Goal: Task Accomplishment & Management: Manage account settings

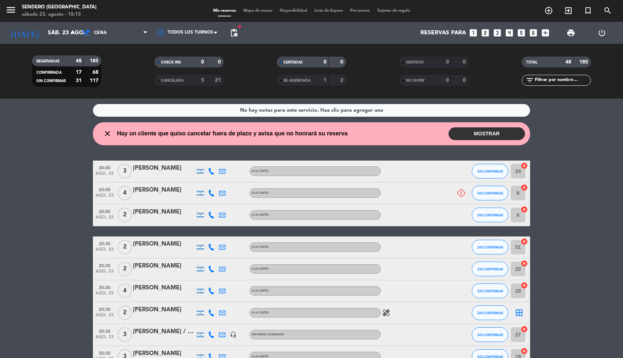
click at [493, 132] on button "MOSTRAR" at bounding box center [487, 133] width 77 height 13
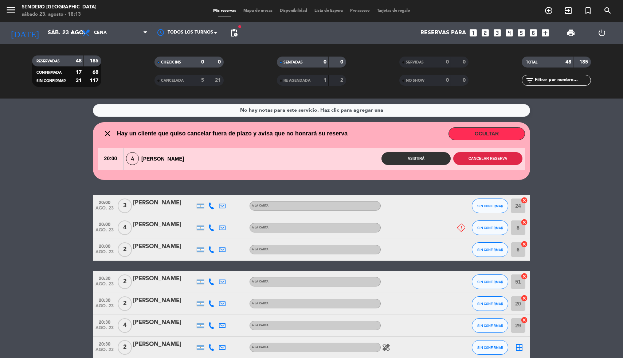
click at [497, 159] on button "Cancelar reserva" at bounding box center [488, 158] width 69 height 13
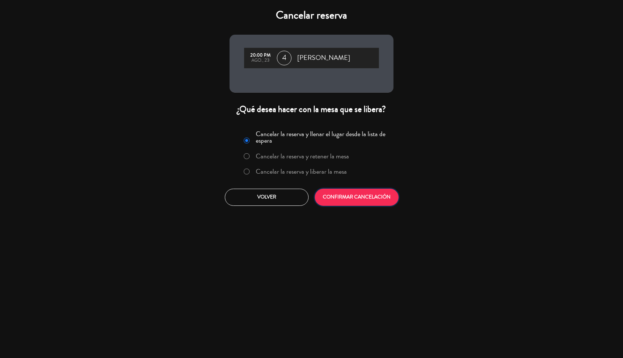
click at [365, 197] on button "CONFIRMAR CANCELACIÓN" at bounding box center [357, 196] width 84 height 17
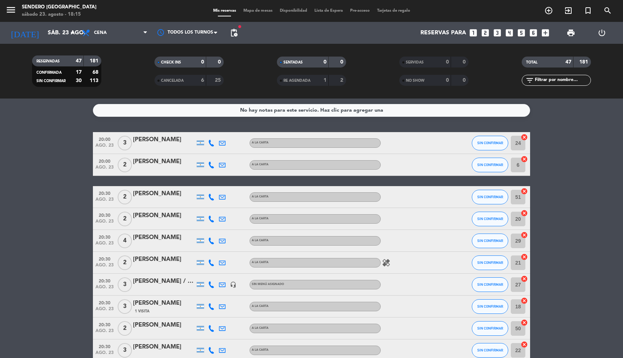
click at [486, 34] on icon "looks_two" at bounding box center [485, 32] width 9 height 9
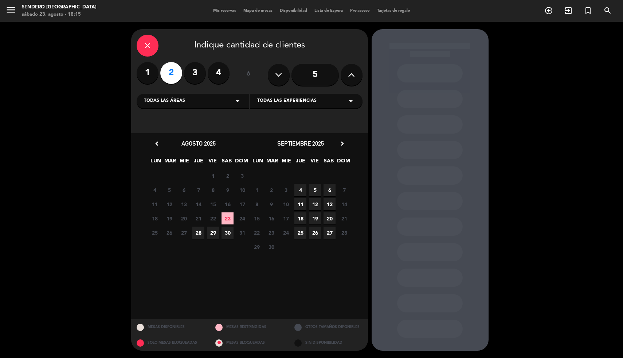
click at [226, 215] on span "23" at bounding box center [228, 218] width 12 height 12
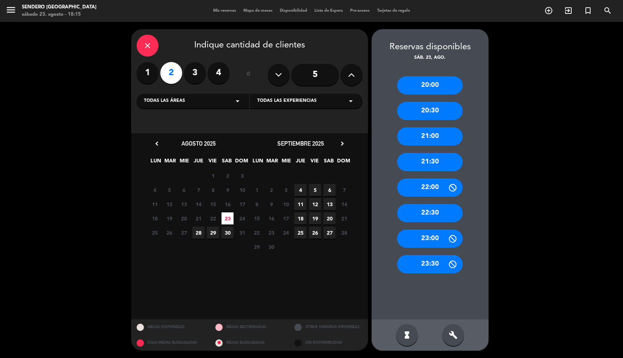
click at [433, 112] on div "20:30" at bounding box center [430, 111] width 66 height 18
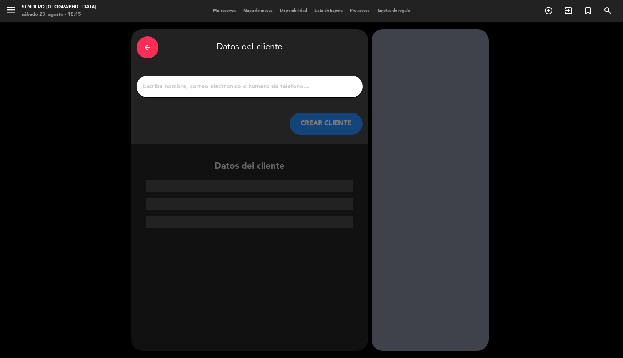
click at [218, 82] on input "1" at bounding box center [249, 86] width 215 height 10
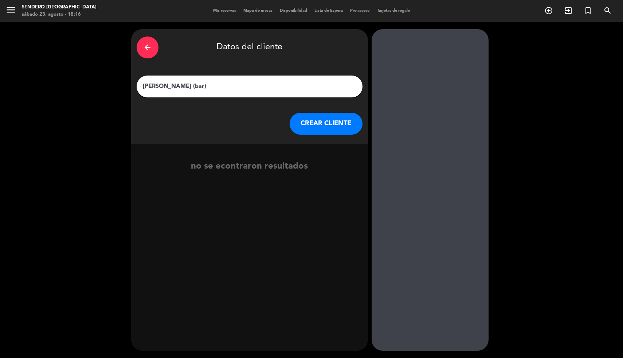
type input "[PERSON_NAME] (bar)"
click at [324, 126] on button "CREAR CLIENTE" at bounding box center [326, 124] width 73 height 22
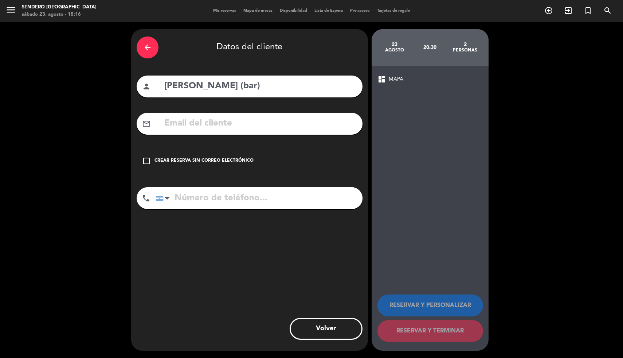
click at [153, 157] on div "check_box_outline_blank Crear reserva sin correo electrónico" at bounding box center [250, 161] width 226 height 22
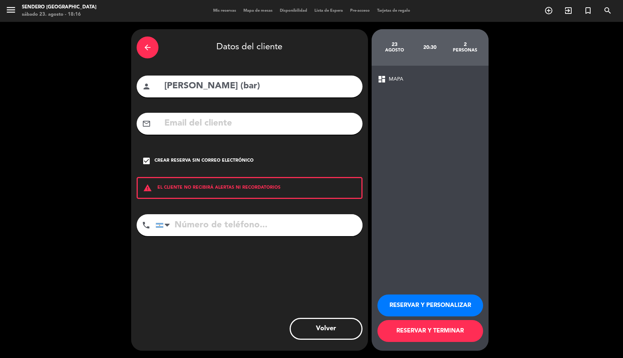
click at [424, 332] on button "RESERVAR Y TERMINAR" at bounding box center [431, 331] width 106 height 22
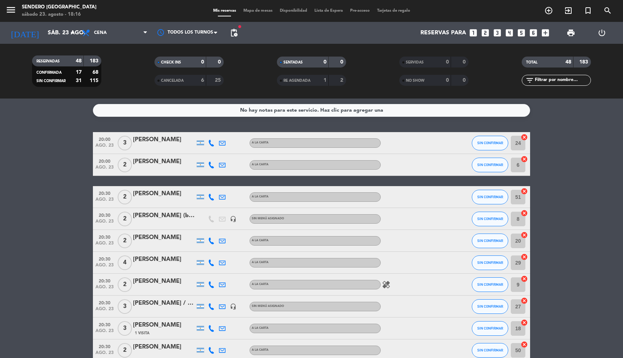
click at [525, 214] on icon "cancel" at bounding box center [524, 212] width 7 height 7
click at [521, 218] on icon "border_all" at bounding box center [519, 218] width 9 height 9
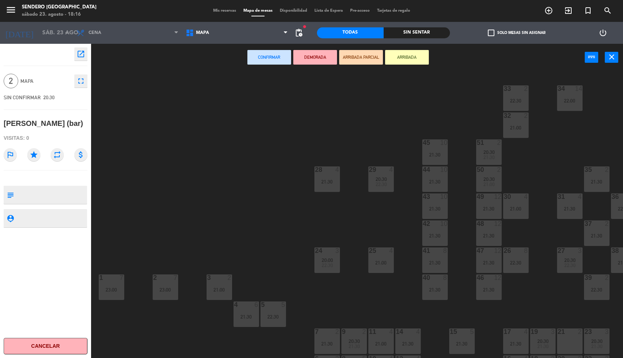
click at [160, 285] on div "2 7 23:00" at bounding box center [166, 287] width 26 height 26
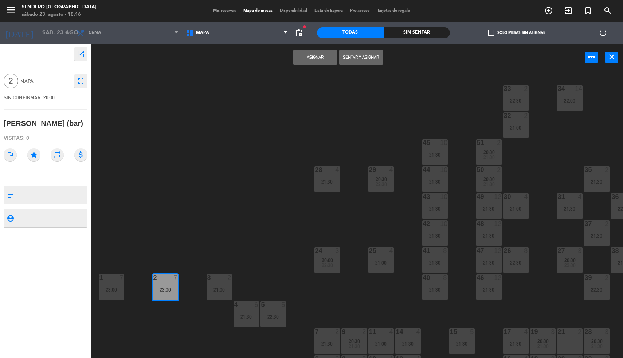
click at [320, 61] on button "Asignar" at bounding box center [315, 57] width 44 height 15
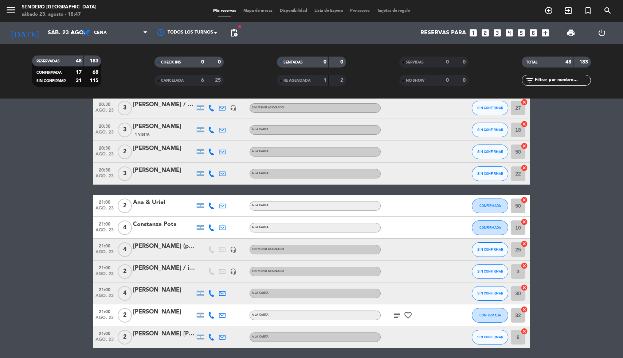
scroll to position [194, 0]
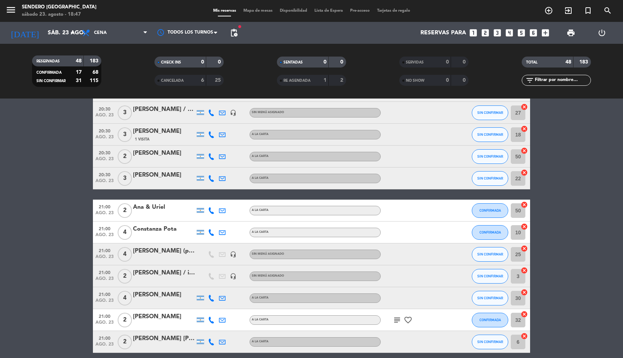
click at [525, 128] on icon "cancel" at bounding box center [524, 128] width 7 height 7
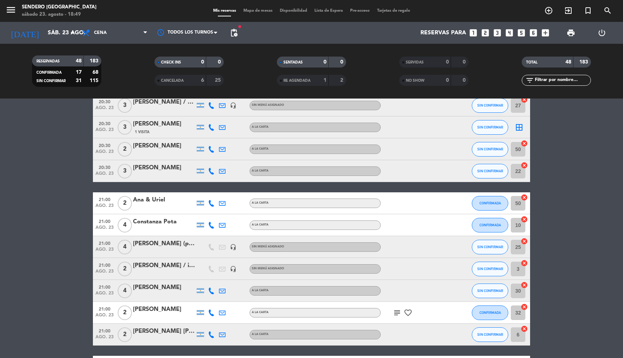
scroll to position [204, 0]
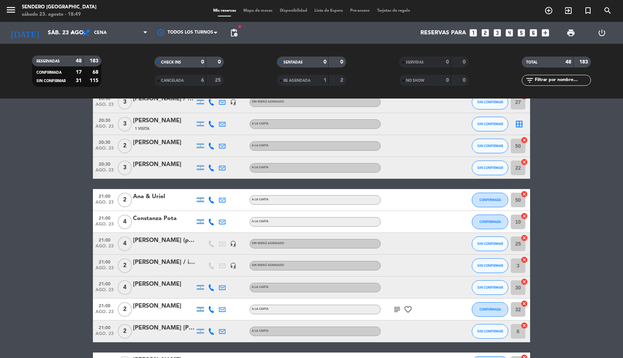
click at [520, 199] on input "50" at bounding box center [518, 199] width 15 height 15
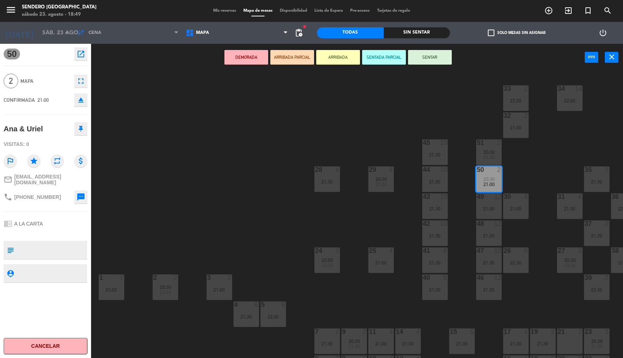
scroll to position [26, 0]
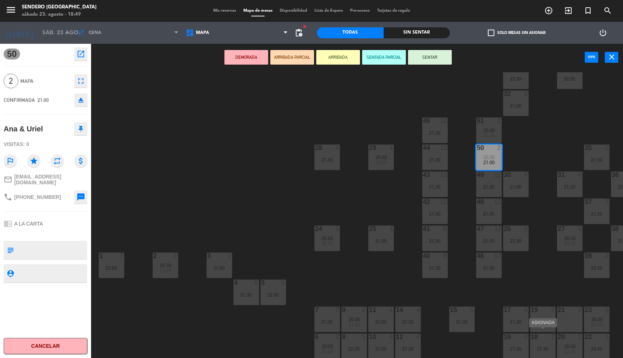
click at [532, 334] on div "18" at bounding box center [531, 336] width 0 height 7
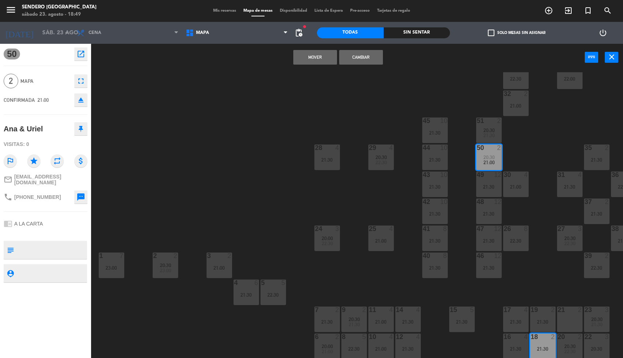
click at [316, 56] on button "Mover" at bounding box center [315, 57] width 44 height 15
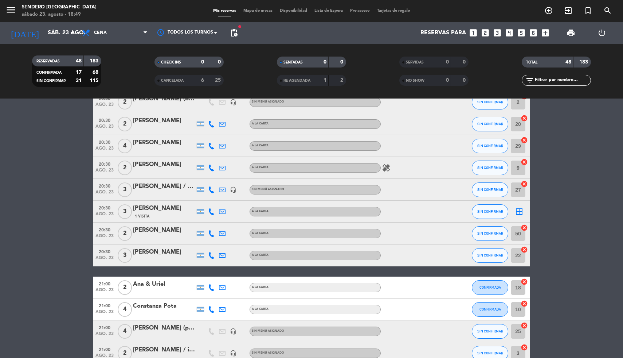
scroll to position [119, 0]
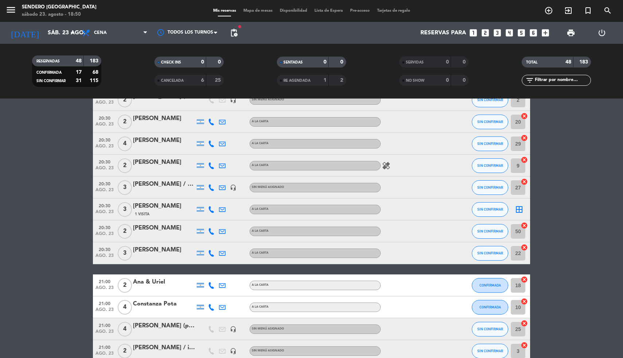
click at [524, 209] on icon "border_all" at bounding box center [519, 209] width 9 height 9
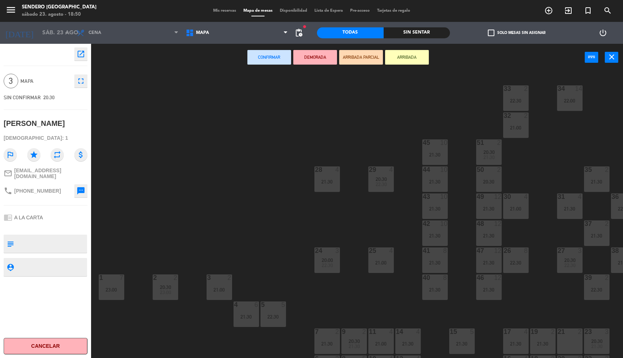
scroll to position [26, 0]
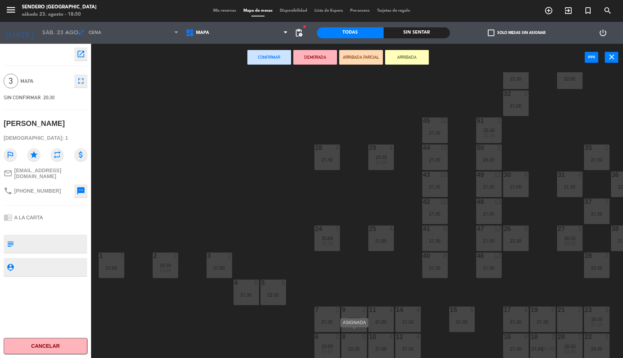
click at [355, 338] on div "8 5 22:30" at bounding box center [355, 346] width 26 height 26
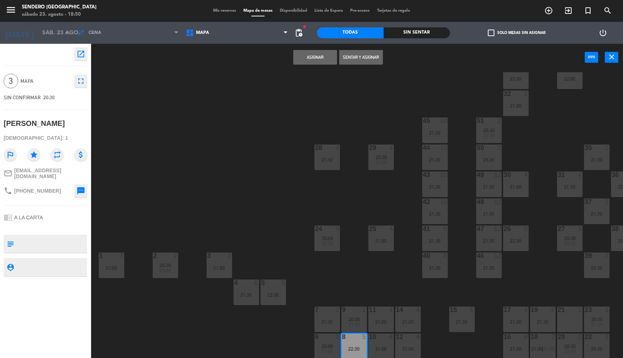
click at [318, 57] on button "Asignar" at bounding box center [315, 57] width 44 height 15
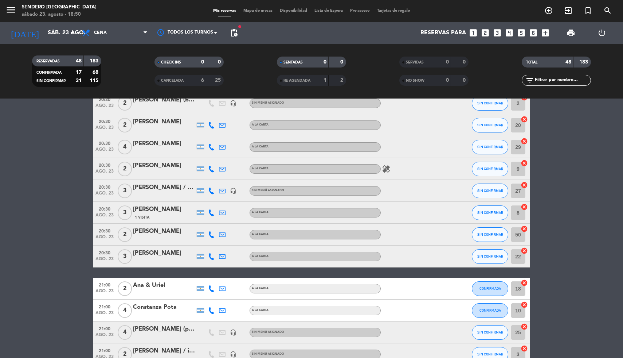
scroll to position [119, 0]
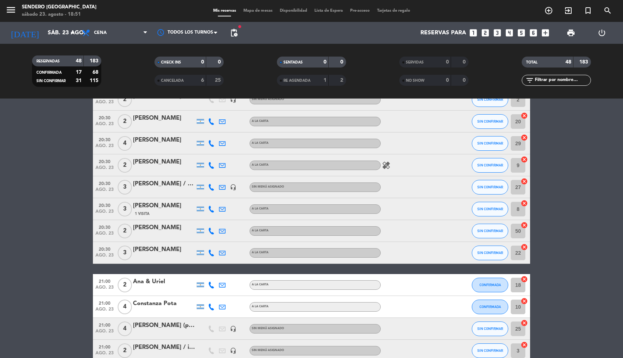
click at [168, 162] on div "[PERSON_NAME]" at bounding box center [164, 161] width 62 height 9
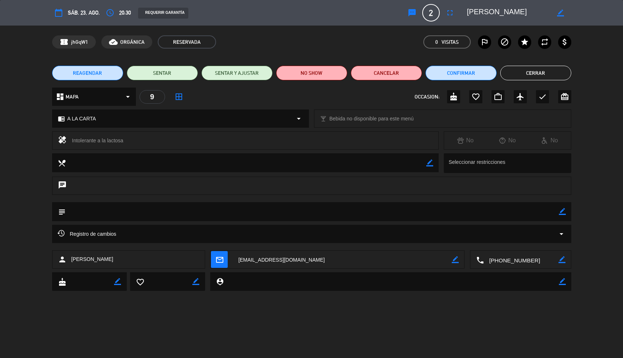
click at [560, 12] on icon "border_color" at bounding box center [560, 12] width 7 height 7
type textarea "[PERSON_NAME] 5A"
click at [562, 13] on icon at bounding box center [560, 12] width 7 height 7
click at [537, 74] on button "Cerrar" at bounding box center [536, 73] width 71 height 15
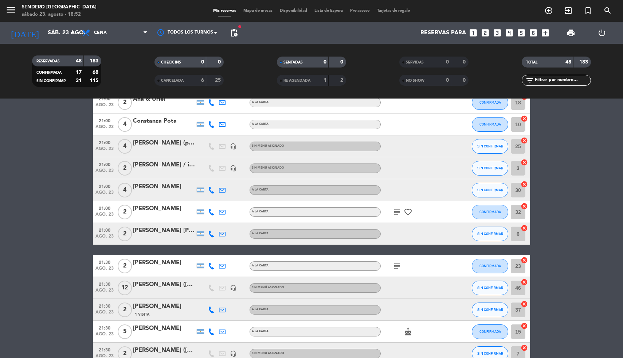
scroll to position [302, 0]
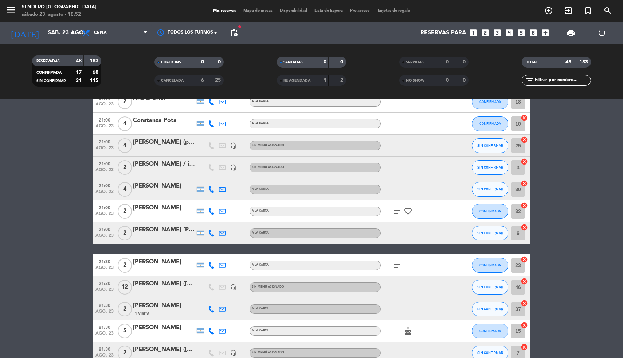
click at [155, 162] on div "[PERSON_NAME] / invitacion / municipalidad" at bounding box center [164, 163] width 62 height 9
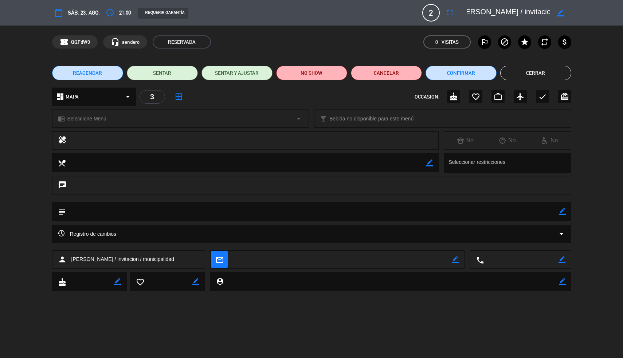
scroll to position [0, 5]
click at [560, 9] on div "border_color" at bounding box center [561, 12] width 21 height 13
click at [561, 13] on icon "border_color" at bounding box center [560, 12] width 7 height 7
click at [516, 12] on textarea at bounding box center [508, 12] width 83 height 13
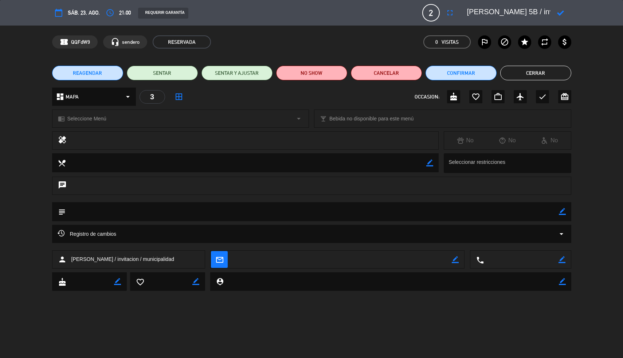
type textarea "[PERSON_NAME] 5B / invitacion / municipalidad"
click at [561, 13] on icon at bounding box center [560, 12] width 7 height 7
click at [538, 72] on button "Cerrar" at bounding box center [536, 73] width 71 height 15
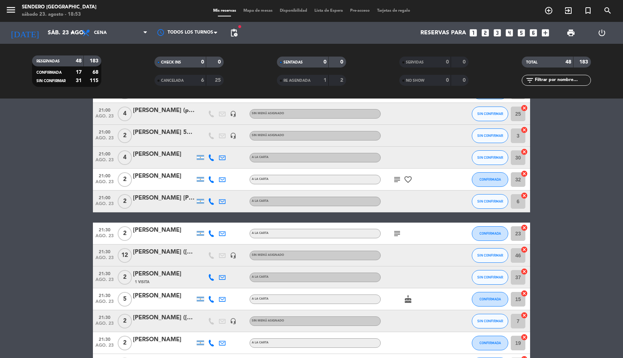
scroll to position [338, 0]
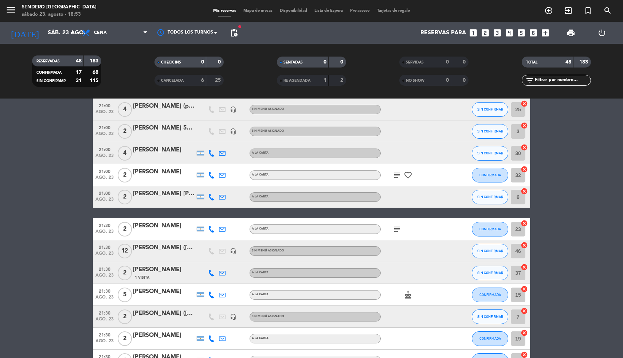
click at [520, 174] on input "32" at bounding box center [518, 175] width 15 height 15
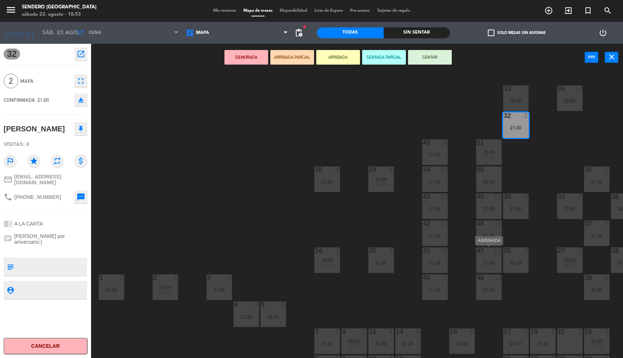
scroll to position [26, 0]
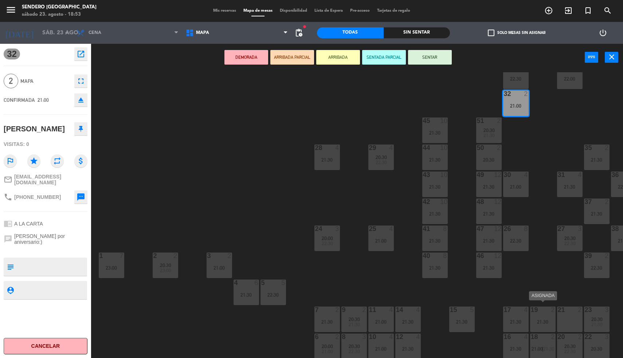
click at [540, 319] on div "21:30" at bounding box center [543, 321] width 26 height 5
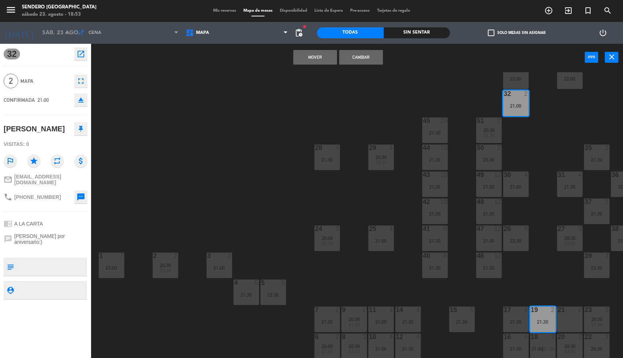
click at [320, 52] on button "Mover" at bounding box center [315, 57] width 44 height 15
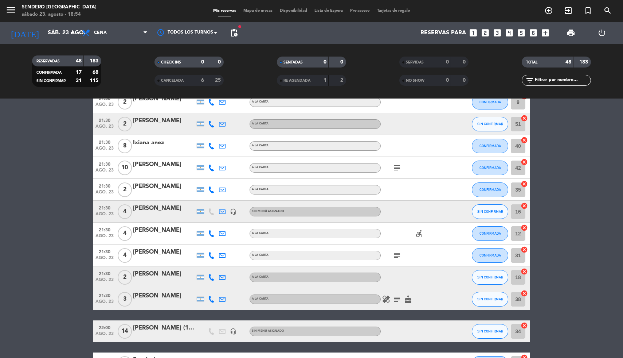
scroll to position [641, 0]
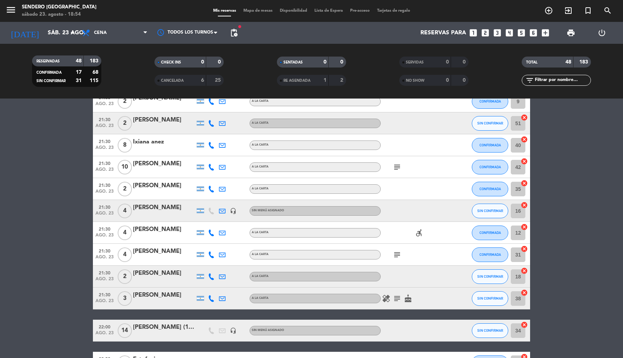
click at [518, 233] on input "12" at bounding box center [518, 232] width 15 height 15
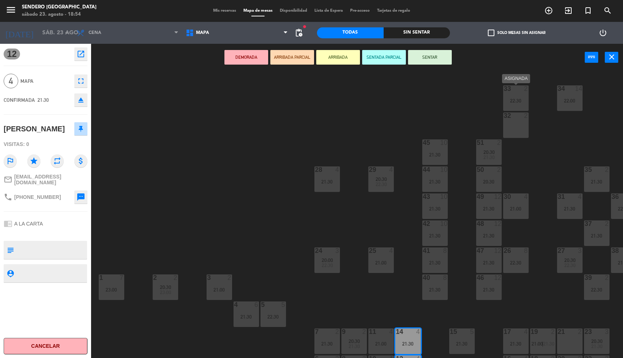
click at [519, 97] on div "33 2 22:30" at bounding box center [516, 98] width 26 height 26
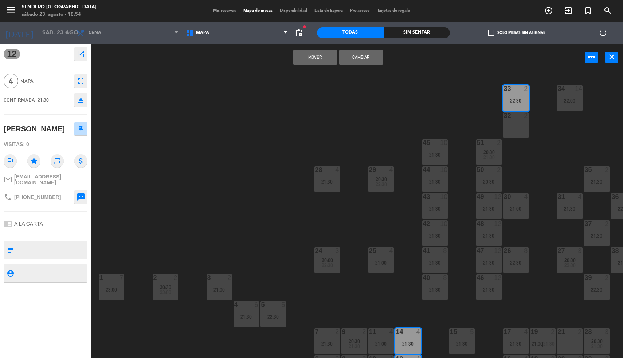
click at [519, 123] on div "32 2" at bounding box center [516, 125] width 26 height 26
click at [306, 55] on button "Mover y Unir" at bounding box center [315, 57] width 44 height 15
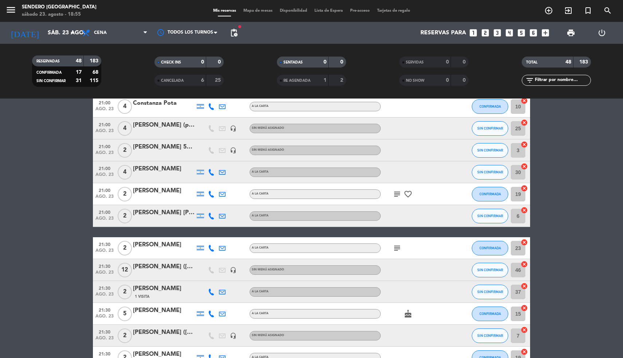
scroll to position [364, 0]
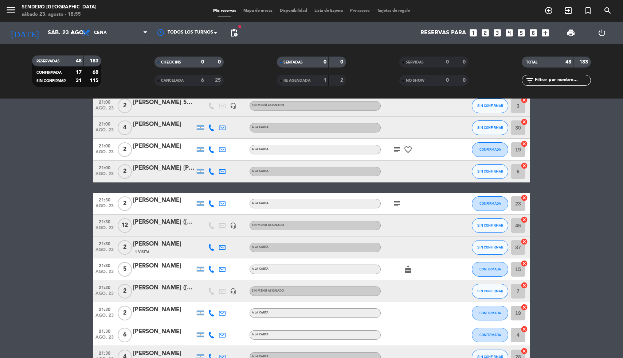
click at [516, 171] on input "6" at bounding box center [518, 171] width 15 height 15
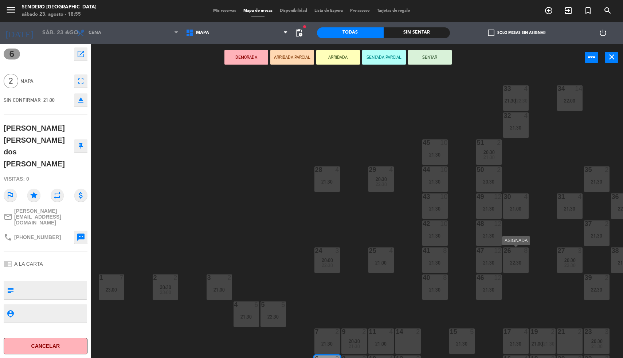
scroll to position [26, 0]
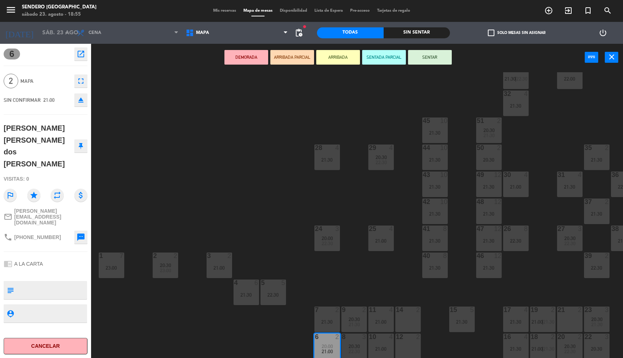
click at [413, 338] on div "12 2" at bounding box center [409, 346] width 26 height 26
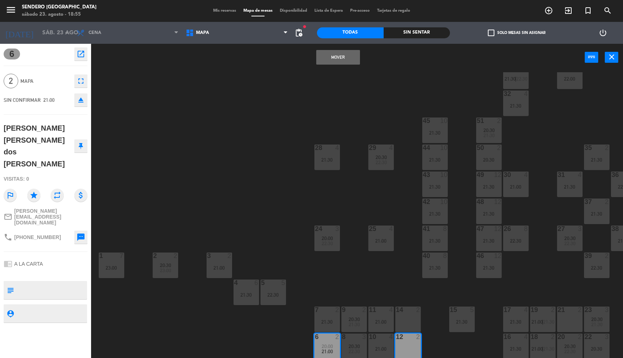
click at [338, 53] on button "Mover" at bounding box center [338, 57] width 44 height 15
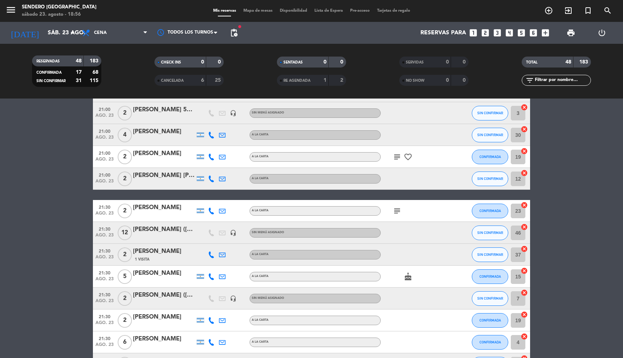
scroll to position [374, 0]
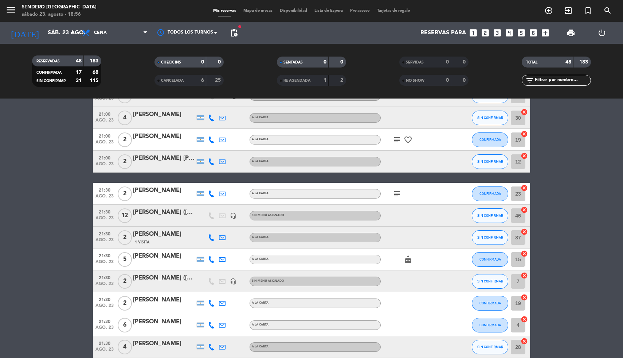
click at [518, 193] on input "23" at bounding box center [518, 193] width 15 height 15
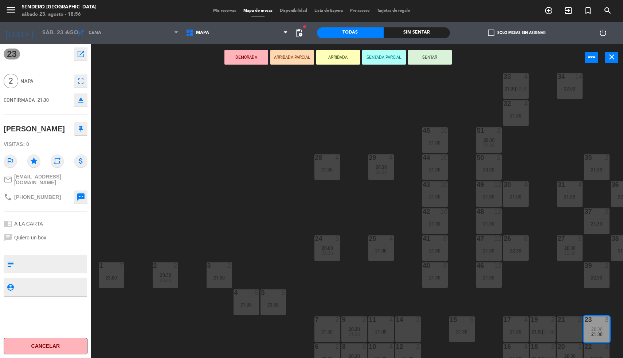
scroll to position [26, 0]
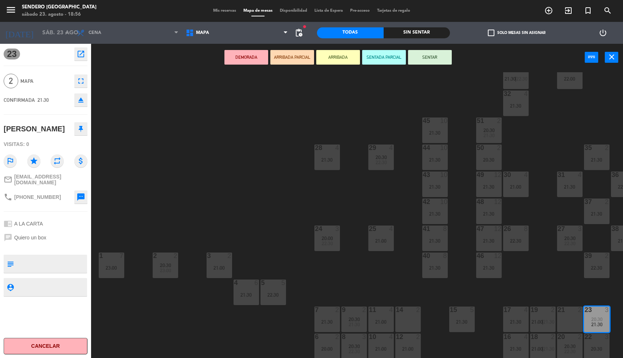
click at [409, 317] on div "14 2" at bounding box center [409, 319] width 26 height 26
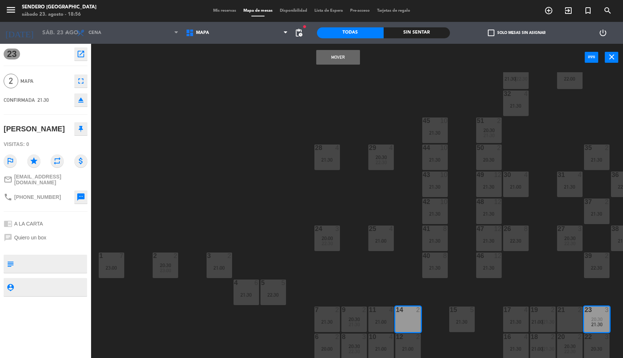
click at [343, 58] on button "Mover" at bounding box center [338, 57] width 44 height 15
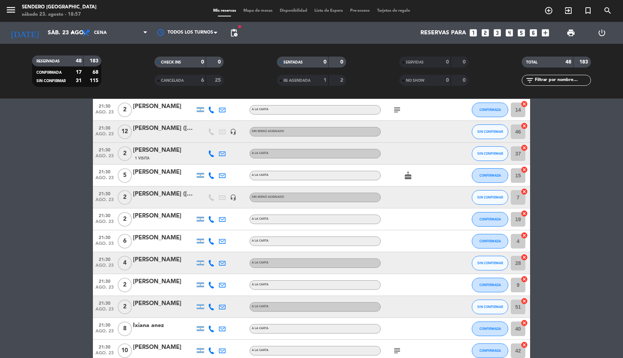
scroll to position [470, 0]
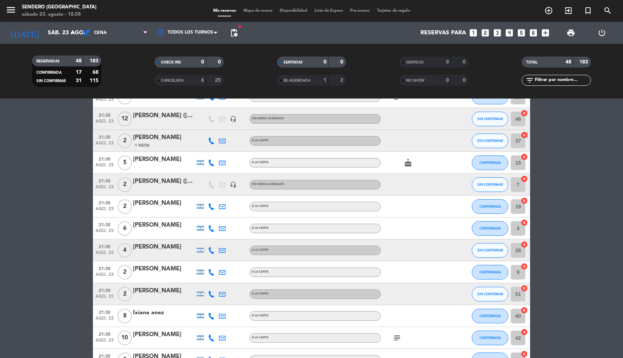
click at [526, 134] on icon "cancel" at bounding box center [524, 134] width 7 height 7
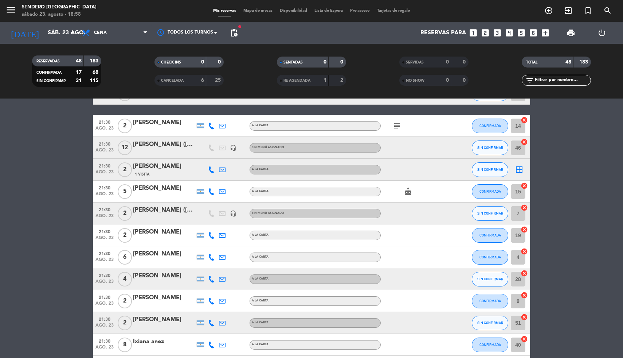
scroll to position [469, 0]
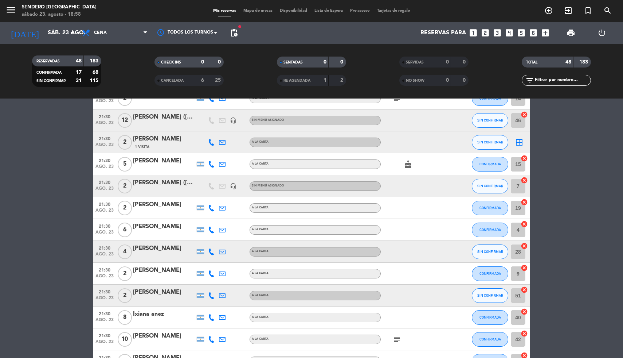
click at [525, 203] on icon "cancel" at bounding box center [524, 201] width 7 height 7
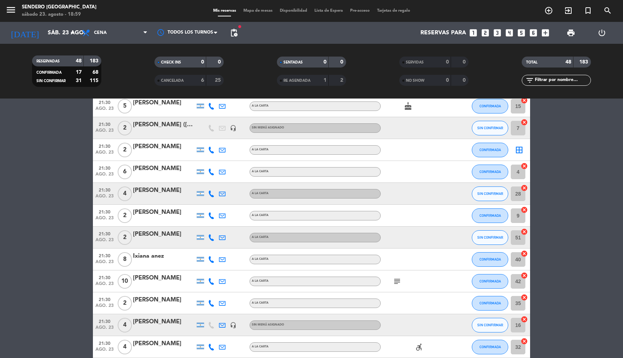
scroll to position [528, 0]
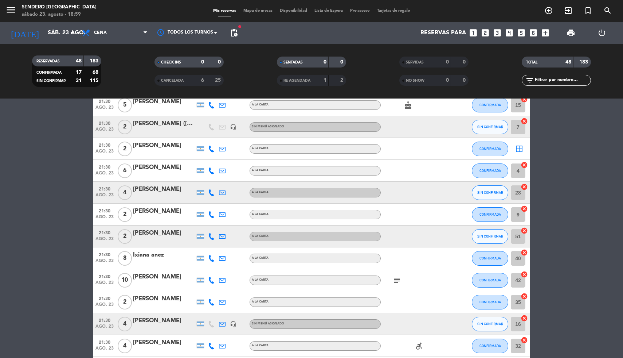
click at [525, 210] on icon "cancel" at bounding box center [524, 208] width 7 height 7
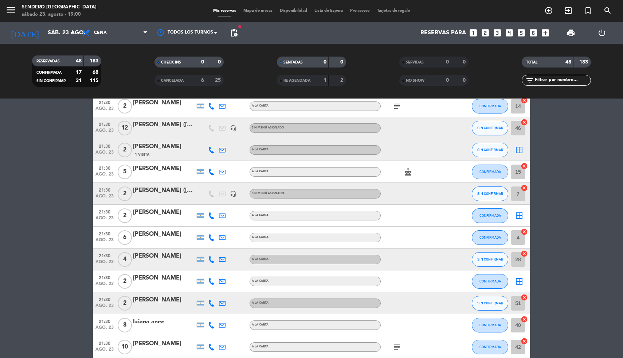
scroll to position [449, 0]
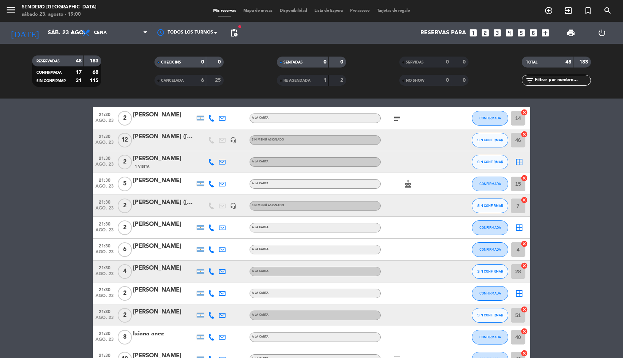
click at [149, 223] on div "[PERSON_NAME]" at bounding box center [164, 223] width 62 height 9
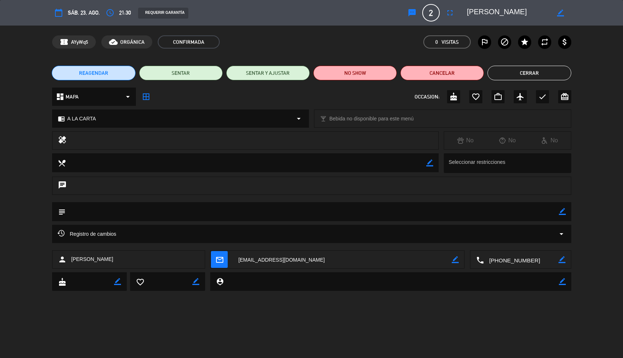
click at [561, 10] on icon "border_color" at bounding box center [560, 12] width 7 height 7
type textarea "[PERSON_NAME] 52"
click at [559, 13] on icon at bounding box center [560, 12] width 7 height 7
click at [518, 75] on button "Cerrar" at bounding box center [529, 73] width 83 height 15
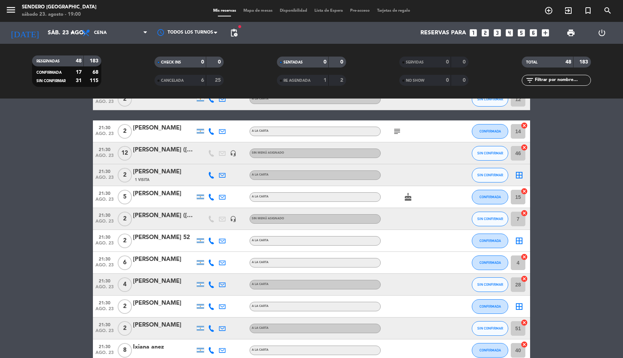
scroll to position [402, 0]
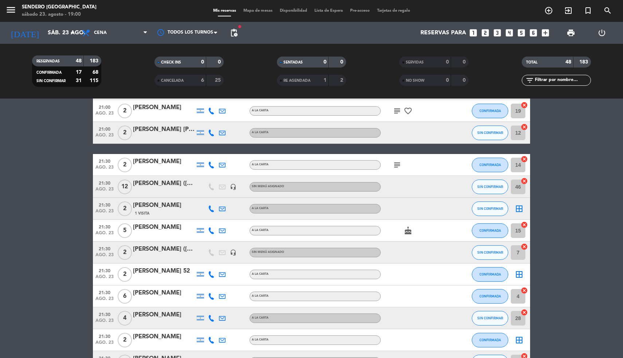
click at [520, 207] on icon "border_all" at bounding box center [519, 208] width 9 height 9
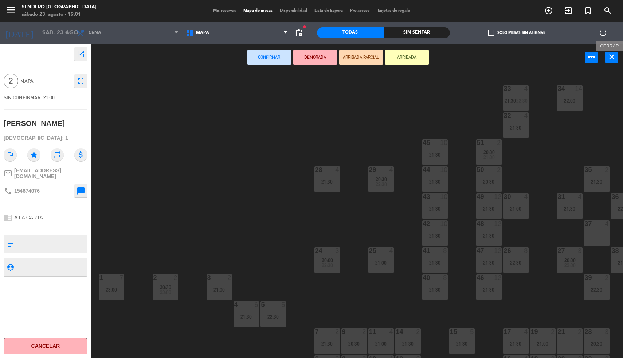
click at [610, 56] on icon "close" at bounding box center [612, 56] width 9 height 9
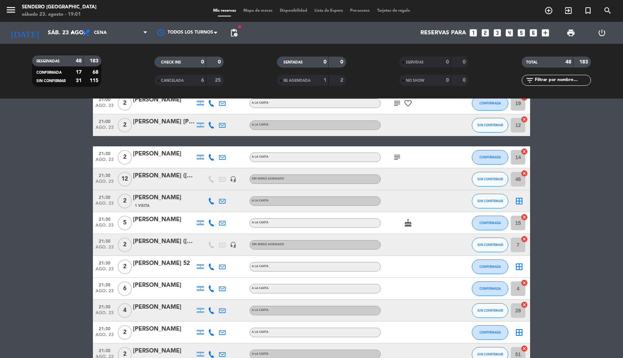
scroll to position [416, 0]
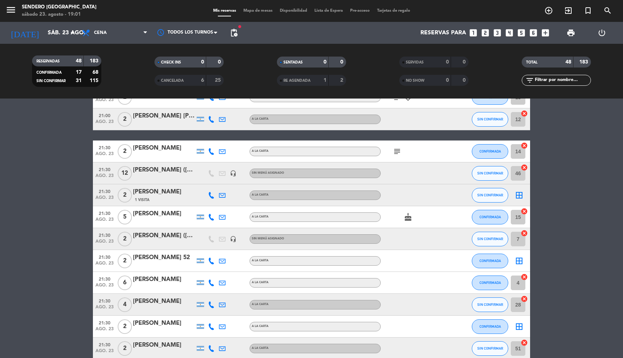
click at [159, 195] on div "[PERSON_NAME]" at bounding box center [164, 191] width 62 height 9
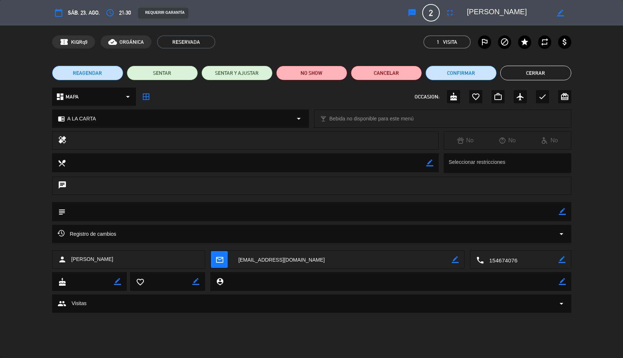
click at [561, 14] on icon "border_color" at bounding box center [560, 12] width 7 height 7
click at [466, 12] on div at bounding box center [516, 12] width 109 height 13
click at [468, 12] on textarea at bounding box center [508, 12] width 83 height 13
type textarea "53 [PERSON_NAME]"
click at [525, 71] on button "Cerrar" at bounding box center [536, 73] width 71 height 15
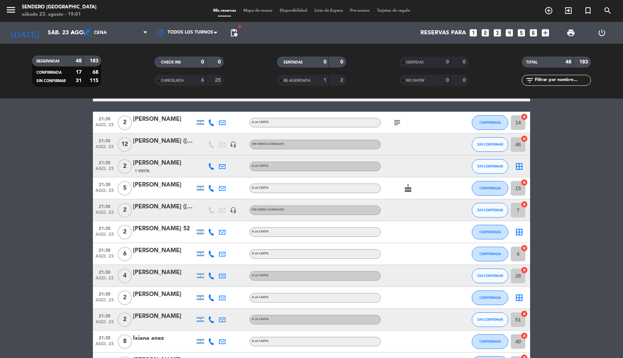
scroll to position [446, 0]
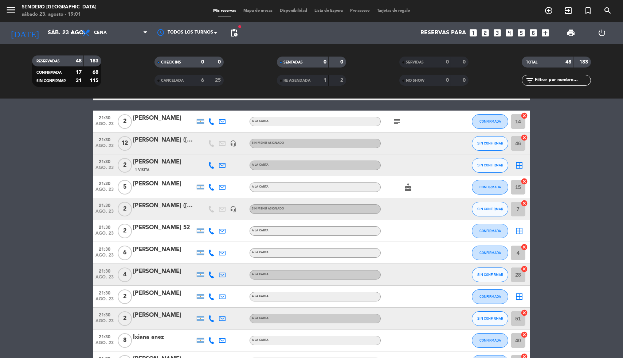
click at [161, 160] on div "[PERSON_NAME]" at bounding box center [164, 161] width 62 height 9
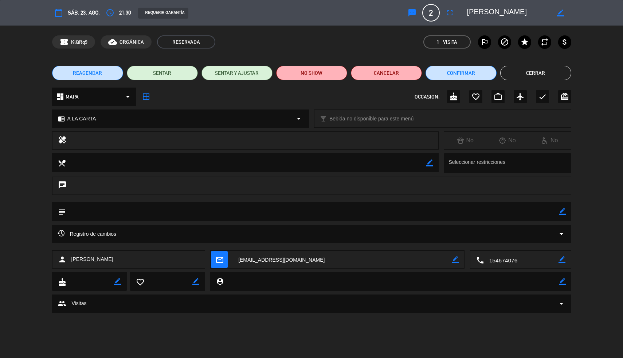
click at [564, 15] on icon "border_color" at bounding box center [560, 12] width 7 height 7
click at [469, 12] on textarea at bounding box center [508, 12] width 83 height 13
type textarea "53 [PERSON_NAME]"
click at [563, 9] on icon at bounding box center [560, 12] width 7 height 7
click at [522, 74] on button "Cerrar" at bounding box center [536, 73] width 71 height 15
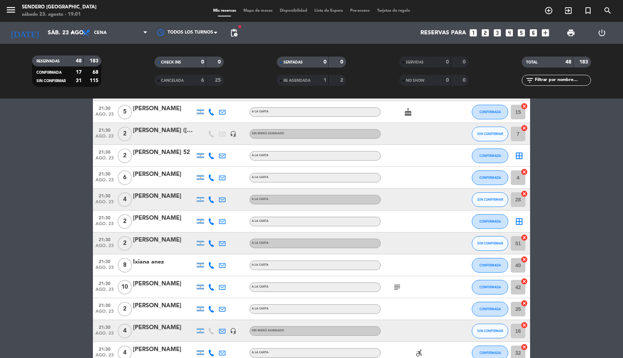
scroll to position [537, 0]
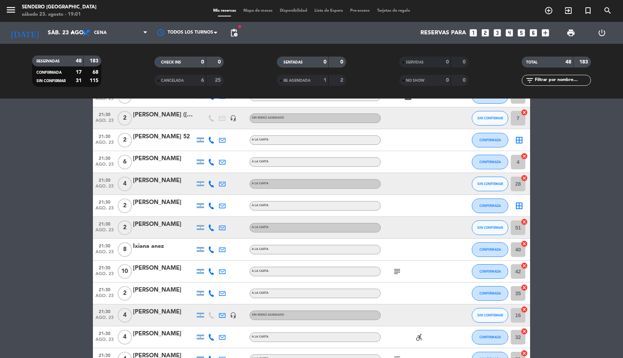
click at [526, 221] on icon "cancel" at bounding box center [524, 221] width 7 height 7
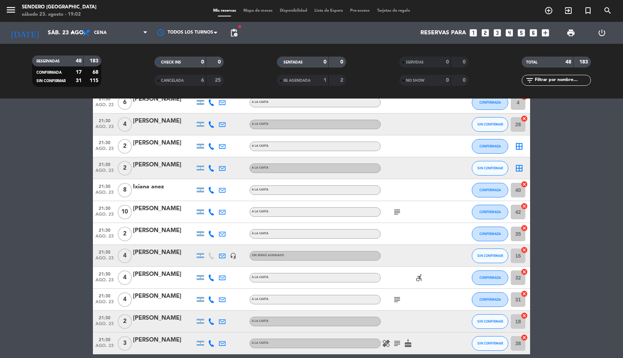
scroll to position [598, 0]
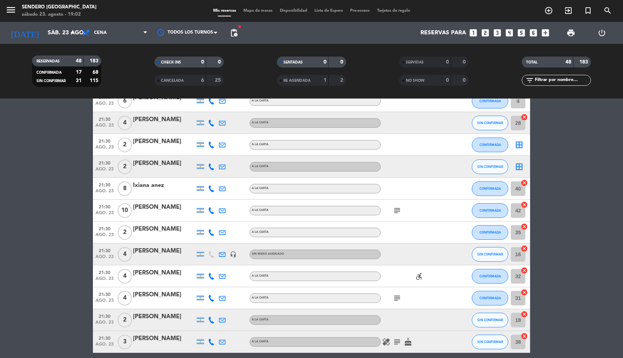
click at [519, 166] on icon "border_all" at bounding box center [519, 166] width 9 height 9
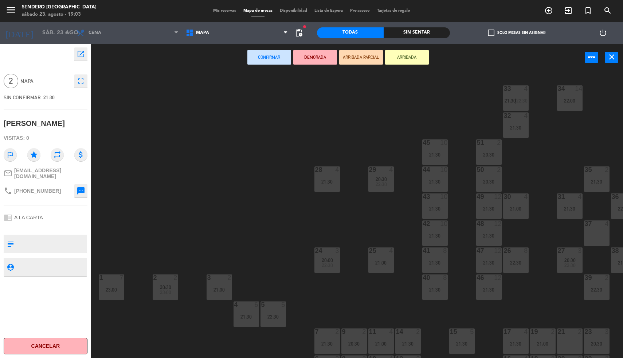
scroll to position [26, 0]
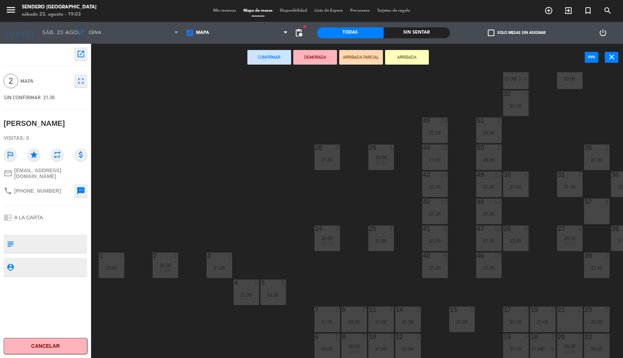
click at [567, 315] on div "21 2" at bounding box center [570, 319] width 26 height 26
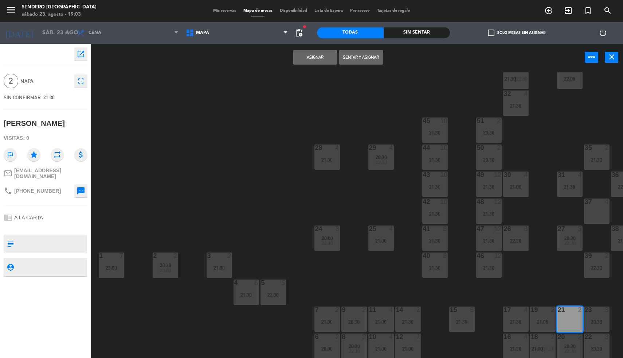
click at [310, 56] on button "Asignar" at bounding box center [315, 57] width 44 height 15
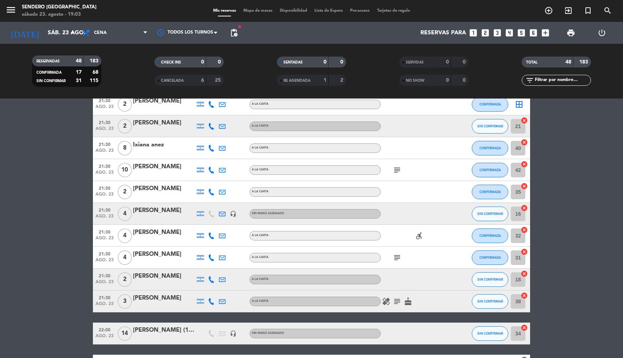
scroll to position [650, 0]
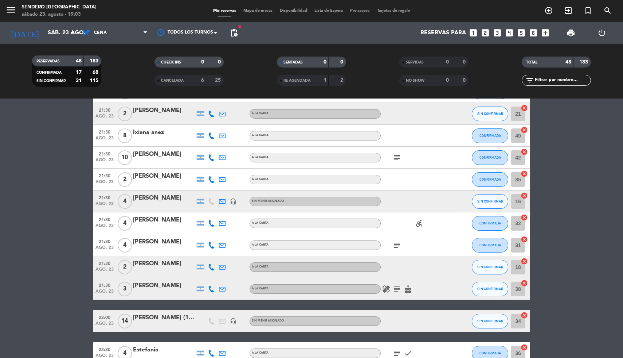
click at [525, 261] on icon "cancel" at bounding box center [524, 260] width 7 height 7
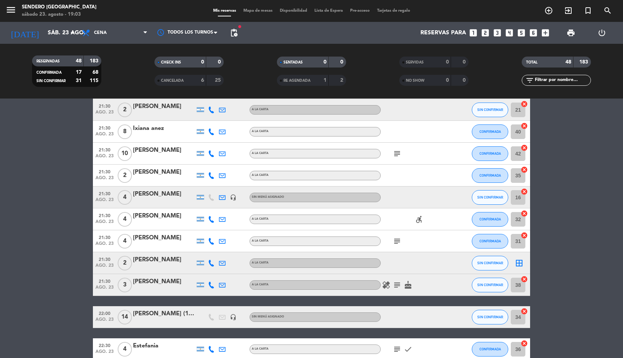
scroll to position [655, 0]
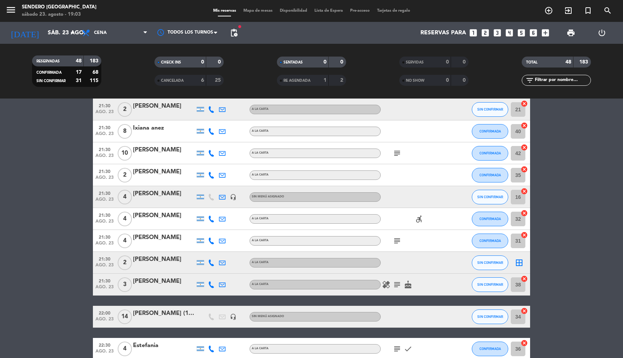
click at [521, 284] on input "38" at bounding box center [518, 284] width 15 height 15
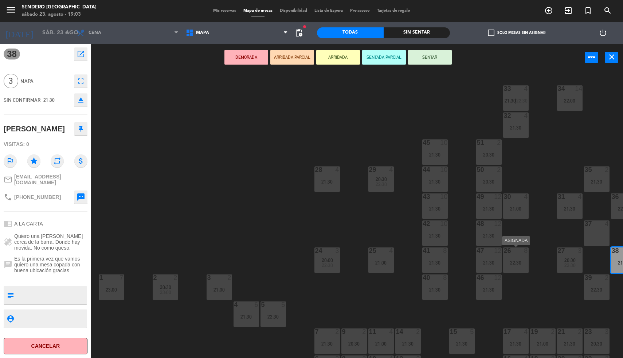
click at [525, 260] on div "22:30" at bounding box center [516, 262] width 26 height 5
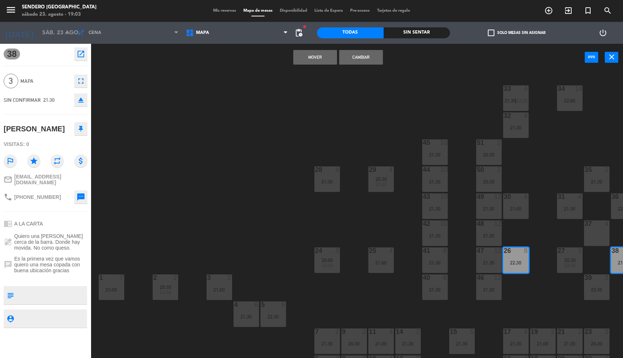
click at [320, 55] on button "Mover" at bounding box center [315, 57] width 44 height 15
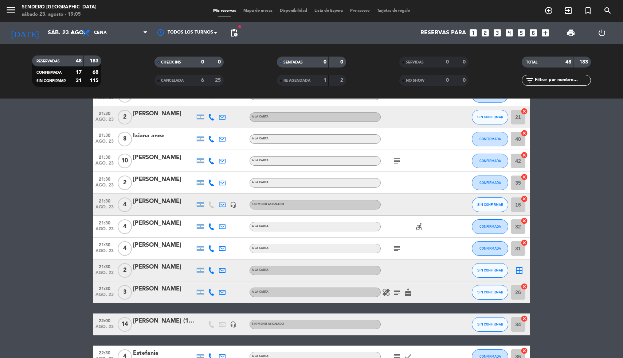
scroll to position [646, 0]
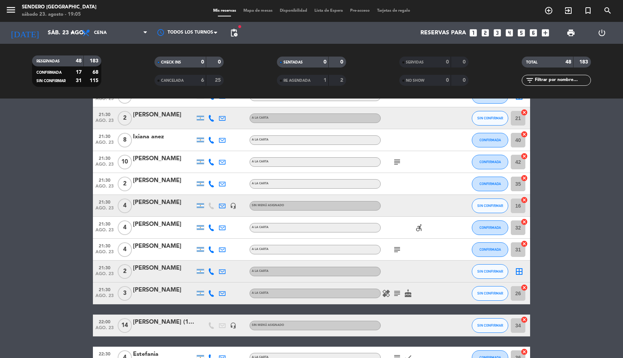
click at [526, 286] on icon "cancel" at bounding box center [524, 287] width 7 height 7
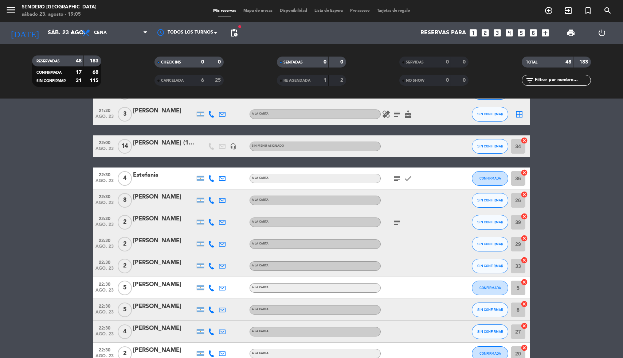
scroll to position [832, 0]
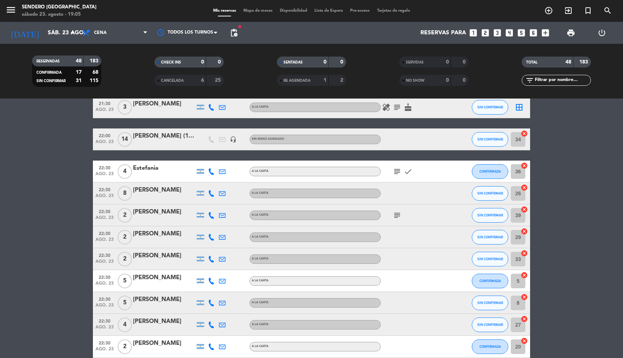
click at [142, 167] on div "Estefania" at bounding box center [164, 167] width 62 height 9
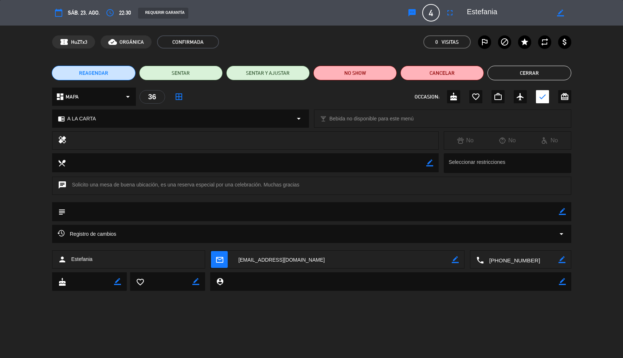
click at [563, 12] on icon "border_color" at bounding box center [560, 12] width 7 height 7
click at [468, 11] on textarea at bounding box center [508, 12] width 83 height 13
type textarea "29 BEstefania"
click at [560, 11] on icon at bounding box center [560, 12] width 7 height 7
click at [543, 75] on button "Cerrar" at bounding box center [529, 73] width 83 height 15
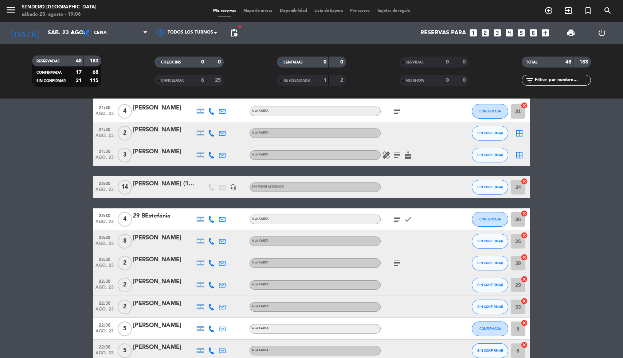
scroll to position [766, 0]
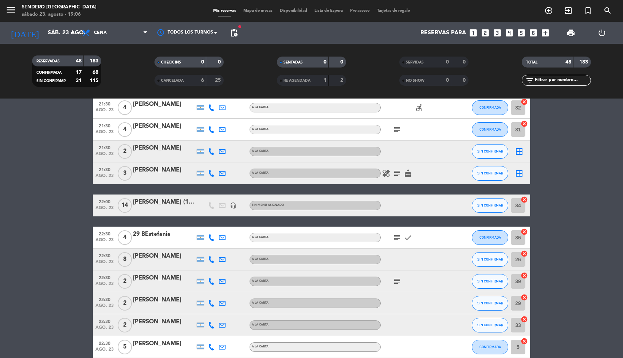
click at [525, 275] on icon "cancel" at bounding box center [524, 275] width 7 height 7
click at [525, 296] on icon "cancel" at bounding box center [524, 296] width 7 height 7
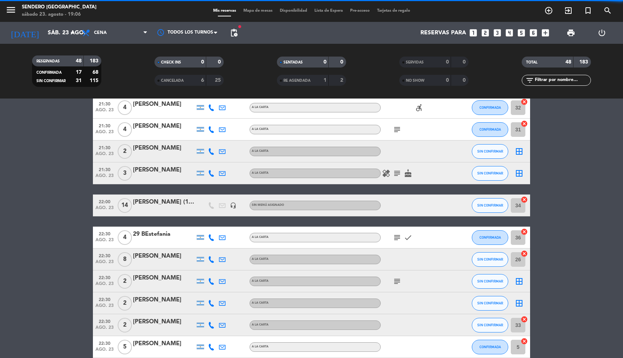
click at [524, 318] on icon "cancel" at bounding box center [524, 318] width 7 height 7
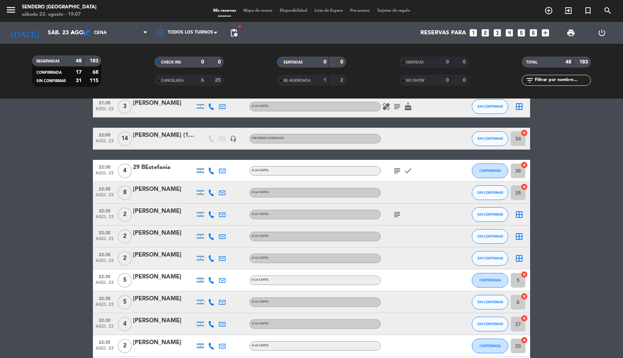
scroll to position [817, 0]
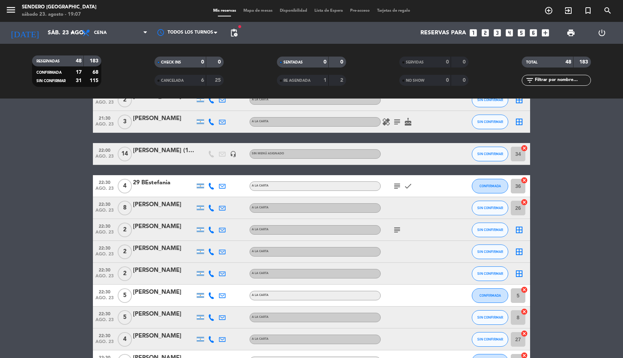
click at [152, 180] on div "29 BEstefania" at bounding box center [164, 182] width 62 height 9
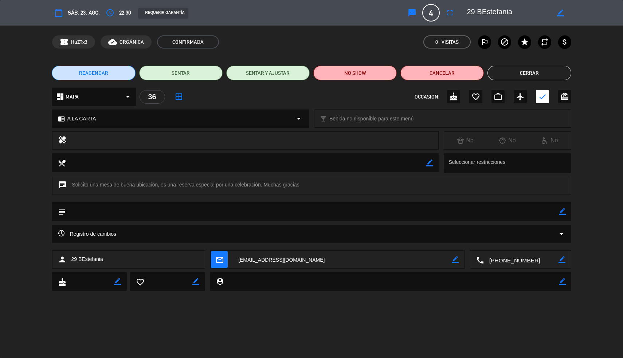
click at [563, 11] on icon "border_color" at bounding box center [560, 12] width 7 height 7
click at [477, 11] on textarea at bounding box center [508, 12] width 83 height 13
type textarea "BEstefania"
click at [565, 11] on div at bounding box center [561, 12] width 21 height 13
click at [560, 12] on icon at bounding box center [560, 12] width 7 height 7
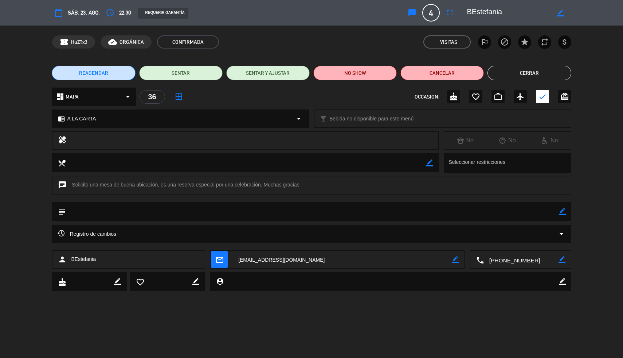
click at [541, 76] on button "Cerrar" at bounding box center [529, 73] width 83 height 15
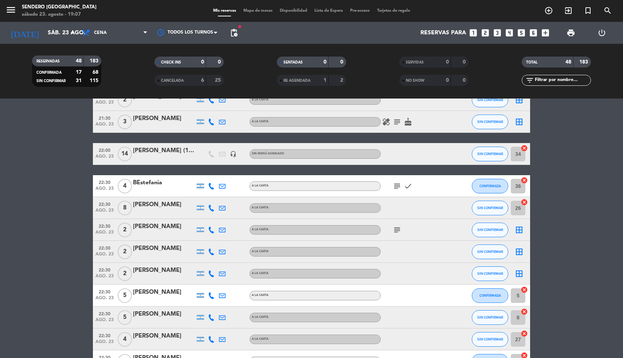
scroll to position [922, 0]
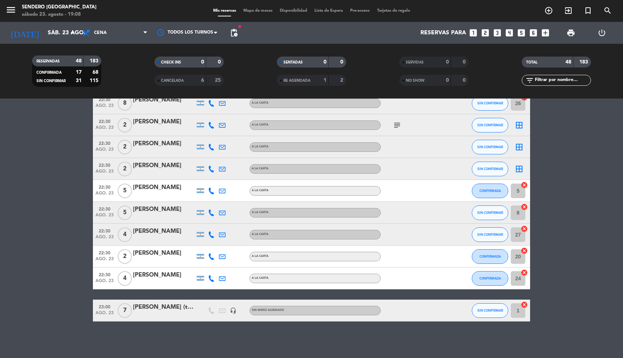
click at [136, 187] on div "[PERSON_NAME]" at bounding box center [164, 187] width 62 height 9
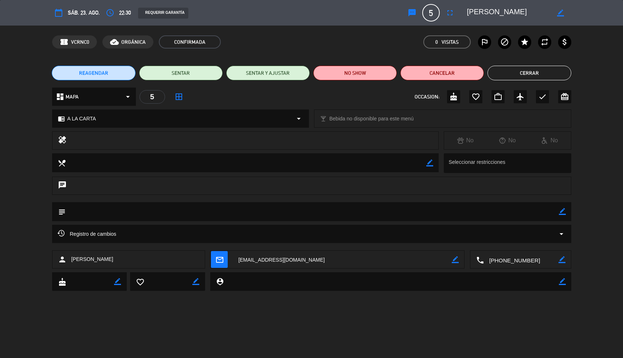
click at [468, 11] on textarea at bounding box center [508, 12] width 83 height 13
click at [558, 12] on icon "border_color" at bounding box center [560, 12] width 7 height 7
type textarea "29 B [PERSON_NAME]"
click at [561, 14] on icon at bounding box center [560, 12] width 7 height 7
click at [526, 73] on button "Cerrar" at bounding box center [529, 73] width 83 height 15
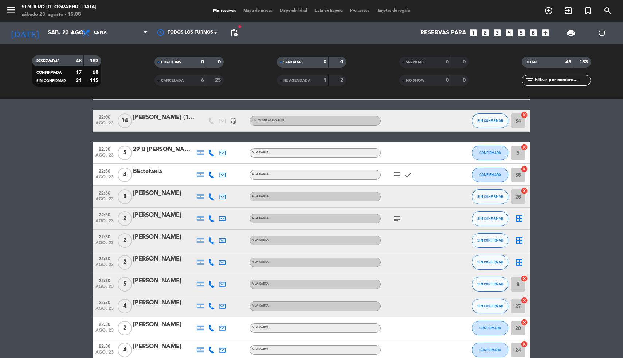
scroll to position [858, 0]
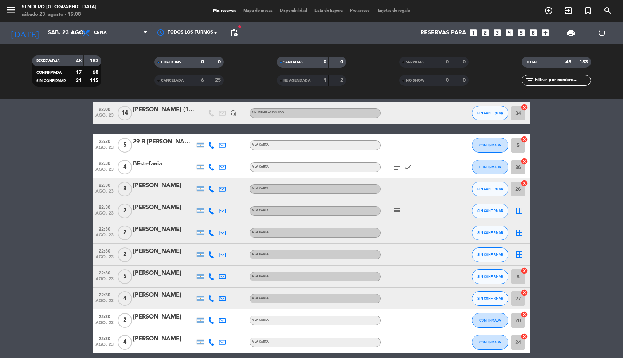
click at [517, 146] on input "5" at bounding box center [518, 145] width 15 height 15
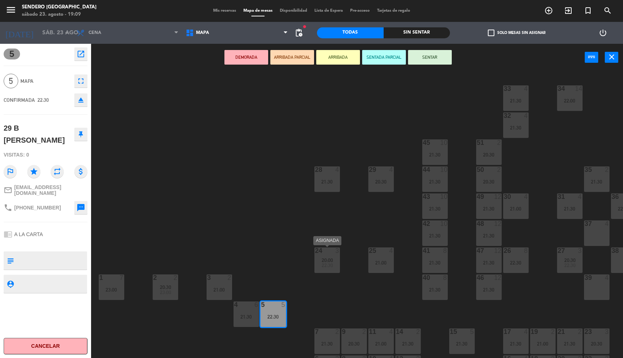
click at [331, 253] on div at bounding box center [327, 250] width 12 height 7
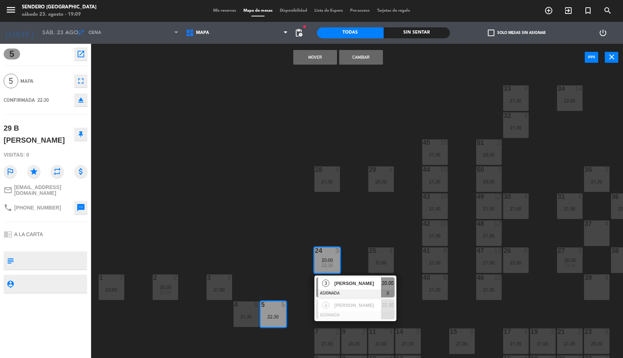
click at [312, 58] on button "Mover" at bounding box center [315, 57] width 44 height 15
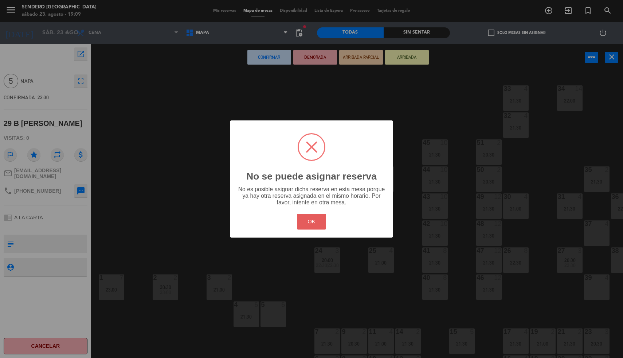
click at [307, 229] on button "OK" at bounding box center [312, 222] width 30 height 16
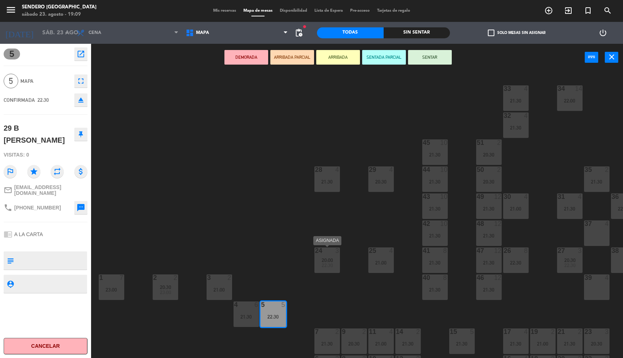
click at [320, 273] on div "34 14 22:00 33 4 21:30 32 4 21:30 45 10 21:30 51 2 20:30 28 4 21:30 29 4 20:30 …" at bounding box center [360, 215] width 526 height 287
click at [324, 256] on div "24 3 20:00 22:30" at bounding box center [328, 260] width 26 height 26
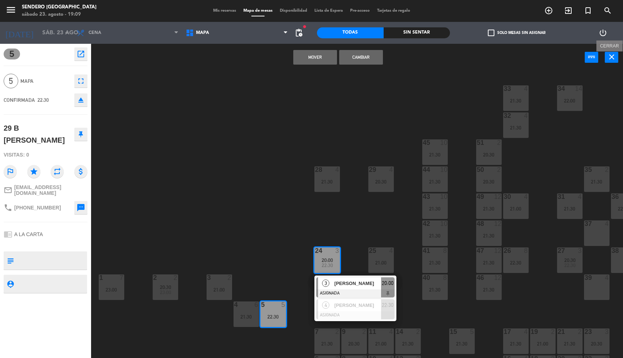
click at [613, 59] on icon "close" at bounding box center [612, 56] width 9 height 9
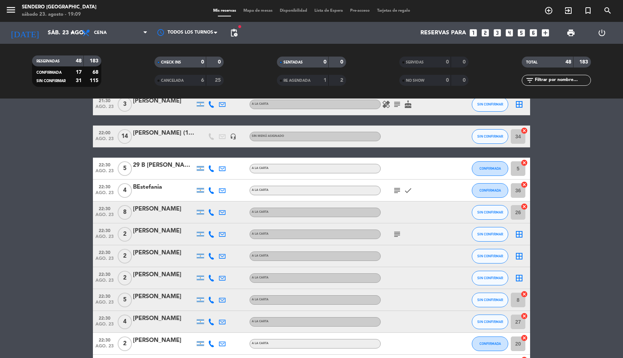
scroll to position [806, 0]
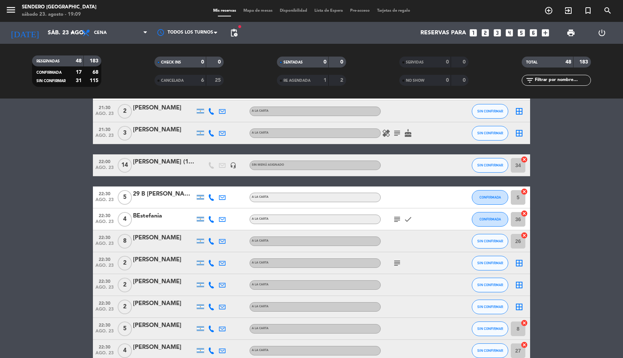
click at [174, 199] on div "29 B [PERSON_NAME]" at bounding box center [164, 193] width 62 height 9
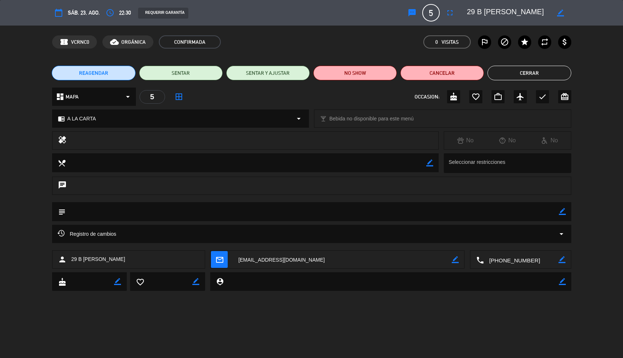
click at [562, 12] on icon "border_color" at bounding box center [560, 12] width 7 height 7
click at [484, 11] on textarea at bounding box center [508, 12] width 83 height 13
type textarea "24 [PERSON_NAME]"
click at [560, 11] on icon at bounding box center [560, 12] width 7 height 7
click at [522, 71] on button "Cerrar" at bounding box center [529, 73] width 83 height 15
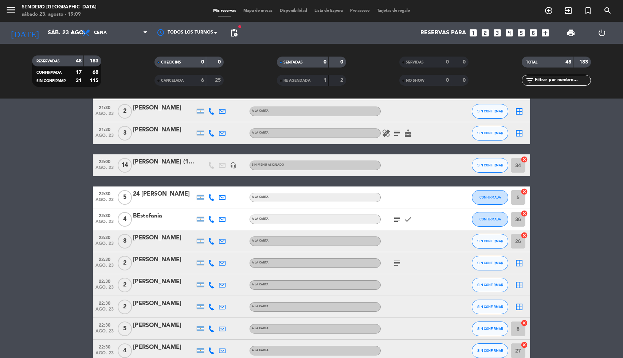
click at [138, 216] on div "BEstefania" at bounding box center [164, 215] width 62 height 9
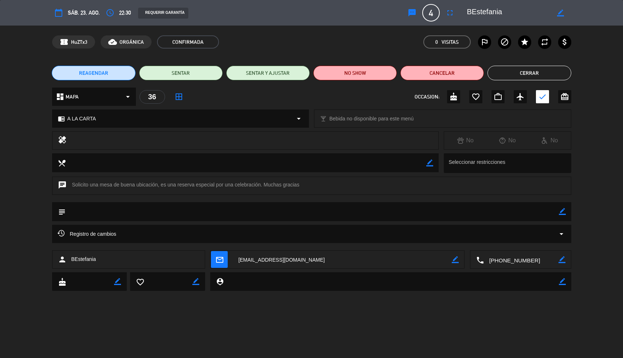
click at [564, 11] on icon "border_color" at bounding box center [560, 12] width 7 height 7
click at [468, 11] on textarea at bounding box center [508, 12] width 83 height 13
click at [483, 12] on textarea at bounding box center [508, 12] width 83 height 13
type textarea "29 B Estefania"
click at [562, 15] on icon at bounding box center [560, 12] width 7 height 7
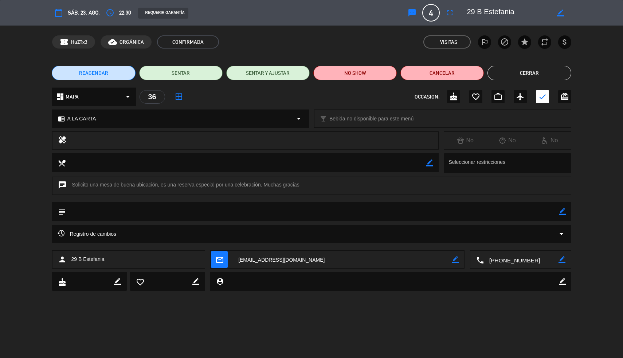
click at [550, 68] on button "Cerrar" at bounding box center [529, 73] width 83 height 15
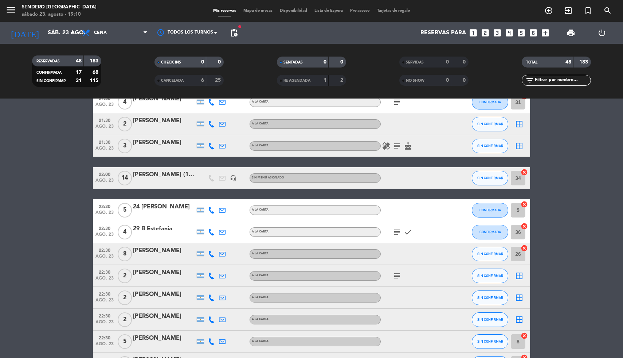
scroll to position [922, 0]
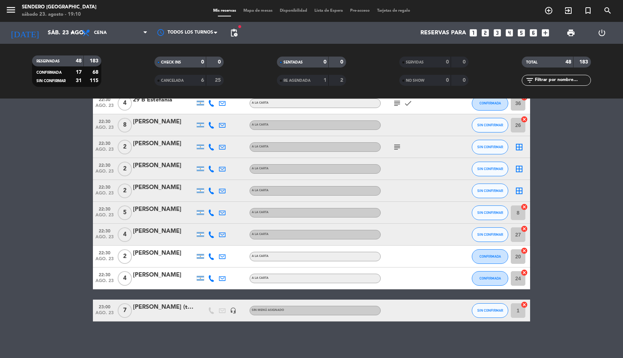
click at [525, 250] on icon "cancel" at bounding box center [524, 250] width 7 height 7
click at [525, 272] on icon "cancel" at bounding box center [524, 272] width 7 height 7
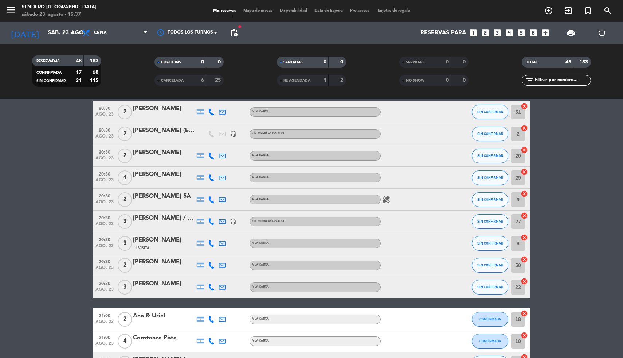
scroll to position [0, 0]
